Goal: Task Accomplishment & Management: Complete application form

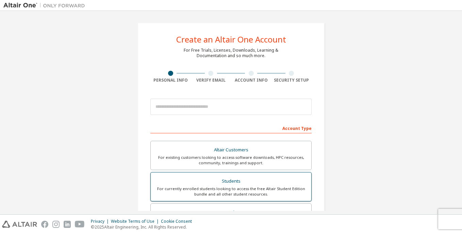
click at [237, 185] on div "Students" at bounding box center [231, 182] width 152 height 10
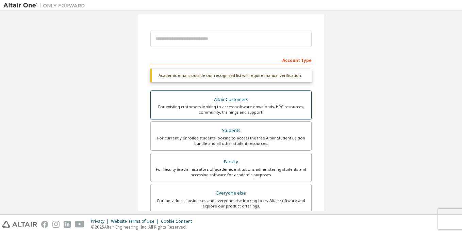
scroll to position [136, 0]
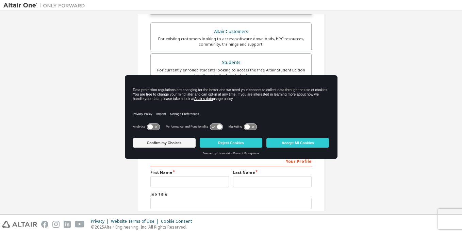
click at [344, 62] on div "Create an Altair One Account For Free Trials, Licenses, Downloads, Learning & D…" at bounding box center [230, 67] width 455 height 378
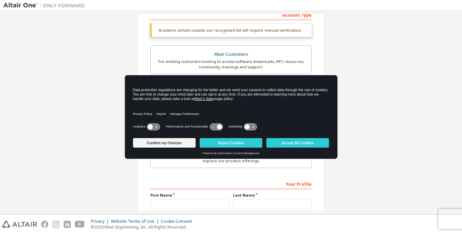
scroll to position [181, 0]
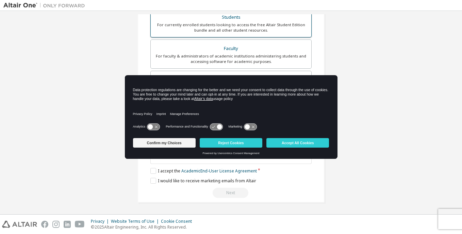
click at [244, 29] on div "For currently enrolled students looking to access the free Altair Student Editi…" at bounding box center [231, 27] width 152 height 11
click at [285, 148] on div "Confirm my Choices Reject Cookies Accept All Cookies" at bounding box center [231, 143] width 196 height 16
click at [285, 145] on button "Accept All Cookies" at bounding box center [297, 143] width 63 height 10
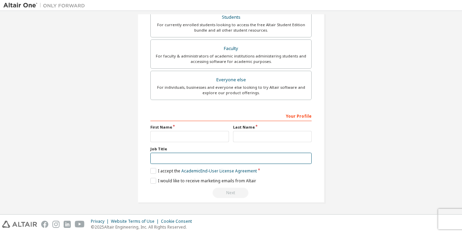
click at [173, 156] on input "text" at bounding box center [230, 158] width 161 height 11
click at [123, 126] on div "Create an Altair One Account For Free Trials, Licenses, Downloads, Learning & D…" at bounding box center [230, 22] width 455 height 378
click at [270, 117] on div "Your Profile" at bounding box center [230, 115] width 161 height 11
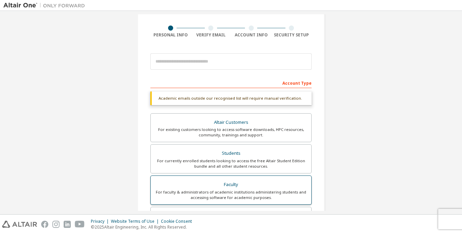
scroll to position [0, 0]
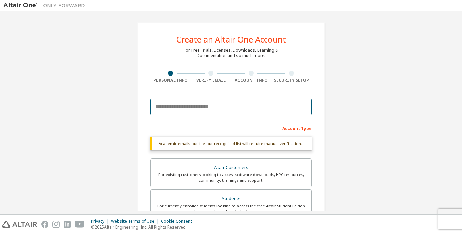
click at [211, 108] on input "email" at bounding box center [230, 107] width 161 height 16
click at [228, 107] on input "email" at bounding box center [230, 107] width 161 height 16
click at [260, 106] on input "email" at bounding box center [230, 107] width 161 height 16
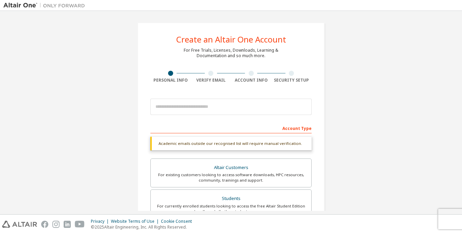
click at [322, 103] on div "Create an Altair One Account For Free Trials, Licenses, Downloads, Learning & D…" at bounding box center [230, 203] width 187 height 362
